Goal: Obtain resource: Download file/media

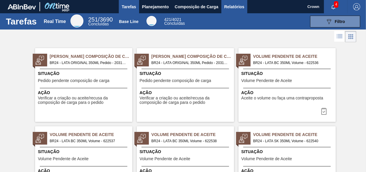
click at [235, 8] on span "Relatórios" at bounding box center [234, 6] width 20 height 7
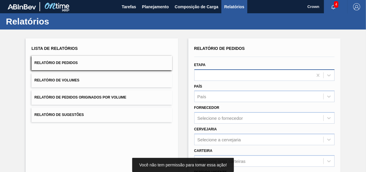
click at [263, 78] on div at bounding box center [253, 75] width 118 height 9
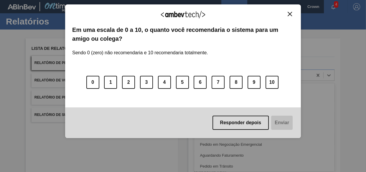
click at [290, 14] on img "Close" at bounding box center [289, 14] width 4 height 4
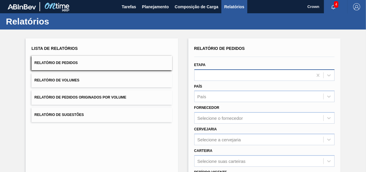
click at [223, 73] on div at bounding box center [253, 75] width 118 height 9
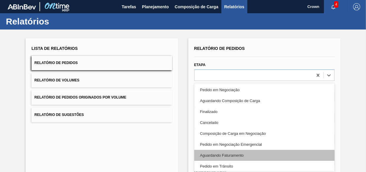
click at [228, 153] on div "Aguardando Faturamento" at bounding box center [264, 155] width 140 height 11
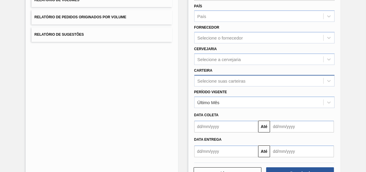
click at [215, 76] on div "Selecione suas carteiras" at bounding box center [258, 80] width 129 height 9
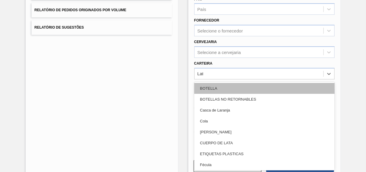
type input "Lata"
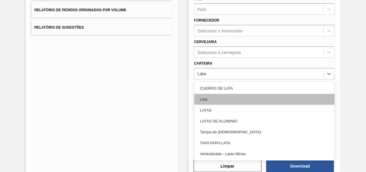
click at [206, 99] on div "Lata" at bounding box center [264, 99] width 140 height 11
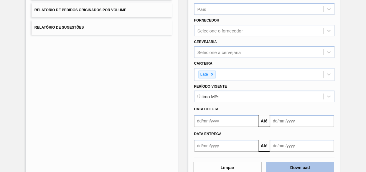
click at [306, 163] on button "Download" at bounding box center [300, 167] width 68 height 12
